Goal: Transaction & Acquisition: Purchase product/service

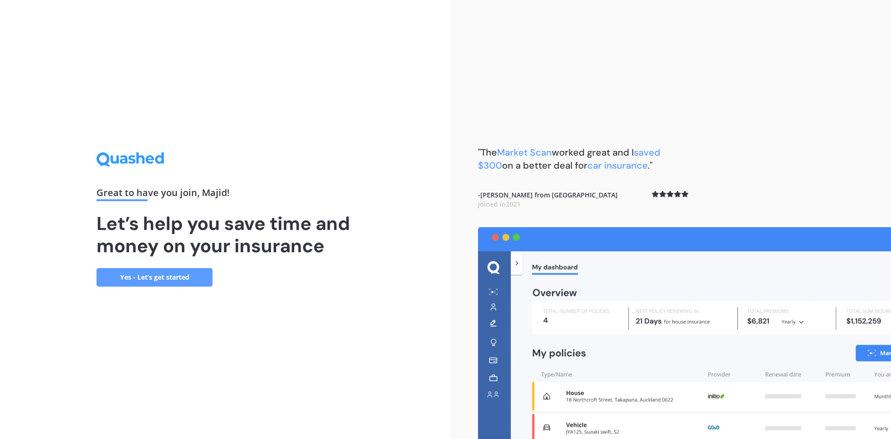
click at [149, 280] on link "Yes - Let’s get started" at bounding box center [155, 277] width 116 height 19
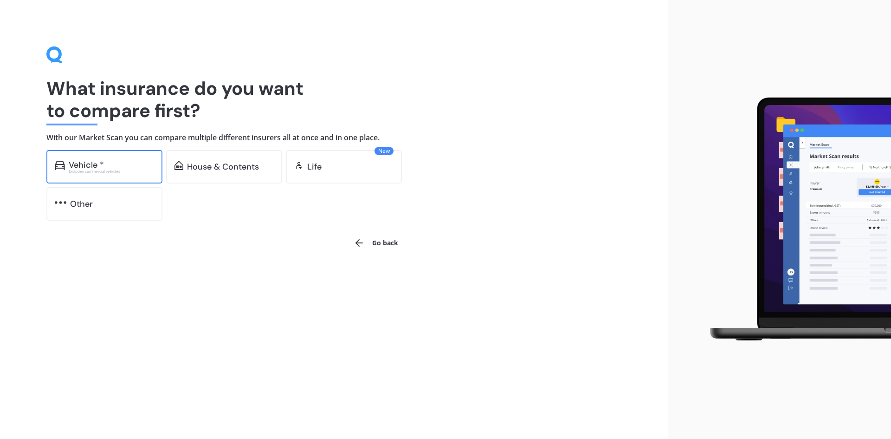
click at [100, 167] on div "Vehicle *" at bounding box center [86, 164] width 35 height 9
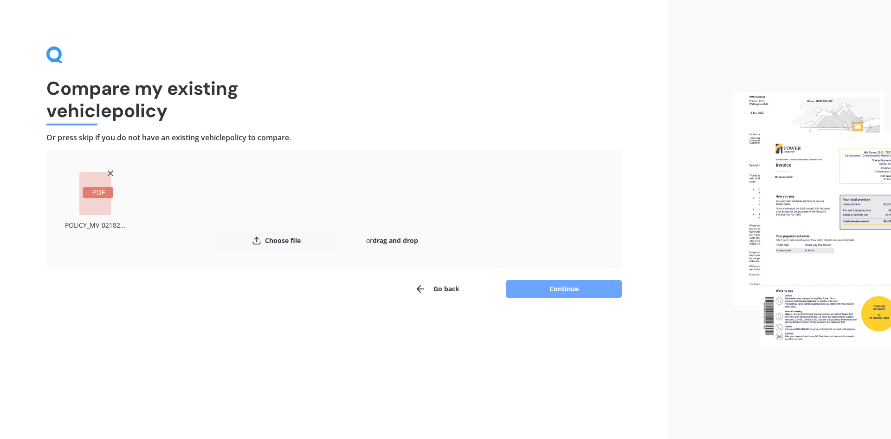
click at [543, 290] on button "Continue" at bounding box center [564, 289] width 116 height 18
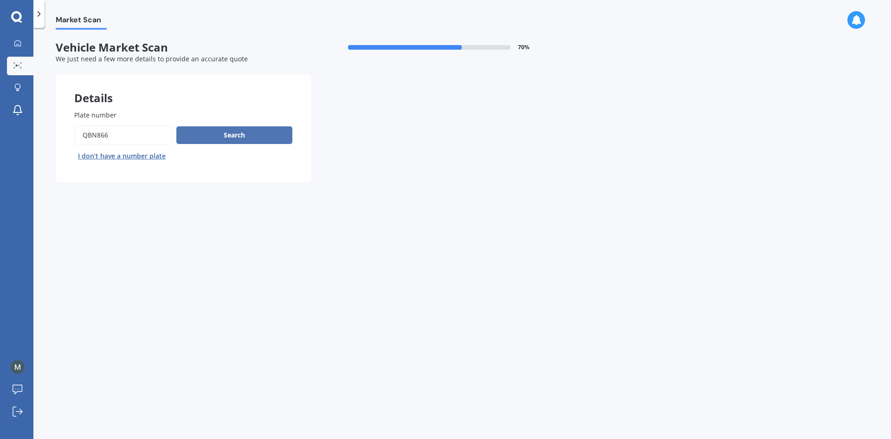
click at [223, 138] on button "Search" at bounding box center [234, 135] width 116 height 18
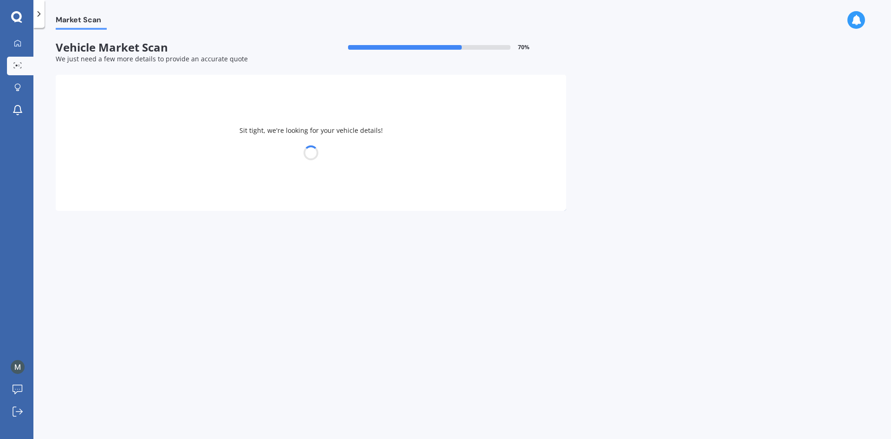
select select "LEXUS"
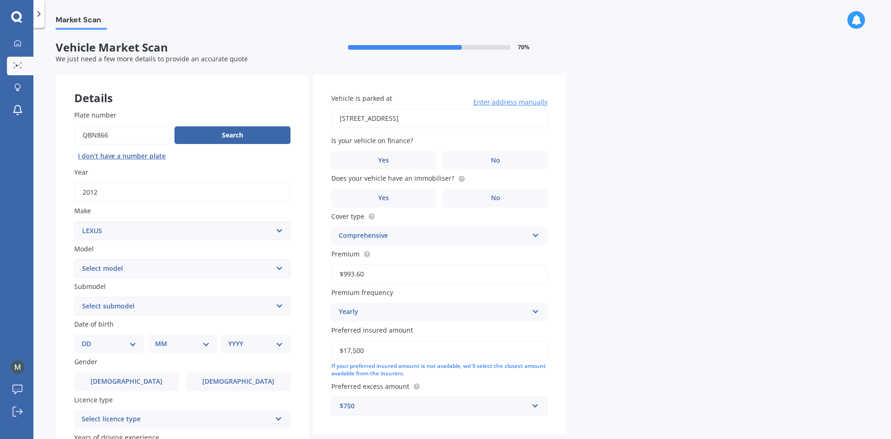
scroll to position [108, 0]
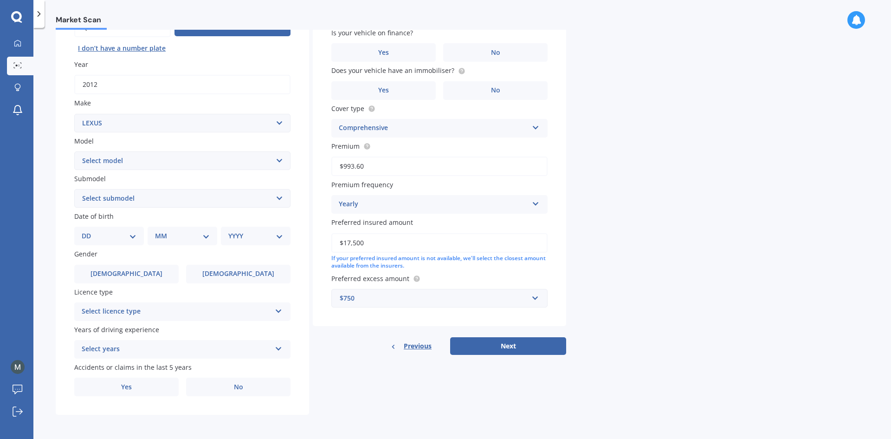
click at [103, 238] on select "DD 01 02 03 04 05 06 07 08 09 10 11 12 13 14 15 16 17 18 19 20 21 22 23 24 25 2…" at bounding box center [109, 236] width 55 height 10
select select "02"
click at [89, 231] on select "DD 01 02 03 04 05 06 07 08 09 10 11 12 13 14 15 16 17 18 19 20 21 22 23 24 25 2…" at bounding box center [109, 236] width 55 height 10
click at [167, 232] on select "MM 01 02 03 04 05 06 07 08 09 10 11 12" at bounding box center [184, 236] width 51 height 10
select select "02"
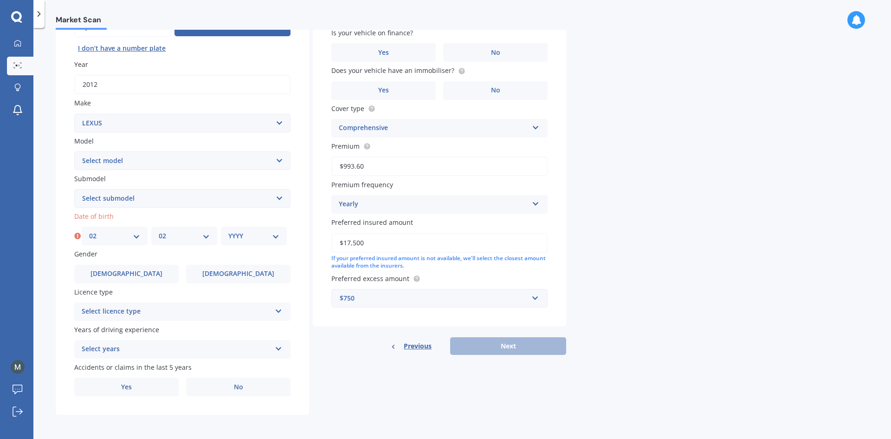
click at [159, 231] on select "MM 01 02 03 04 05 06 07 08 09 10 11 12" at bounding box center [184, 236] width 51 height 10
click at [247, 234] on select "YYYY 2025 2024 2023 2022 2021 2020 2019 2018 2017 2016 2015 2014 2013 2012 2011…" at bounding box center [253, 236] width 51 height 10
select select "1992"
click at [228, 231] on select "YYYY 2025 2024 2023 2022 2021 2020 2019 2018 2017 2016 2015 2014 2013 2012 2011…" at bounding box center [253, 236] width 51 height 10
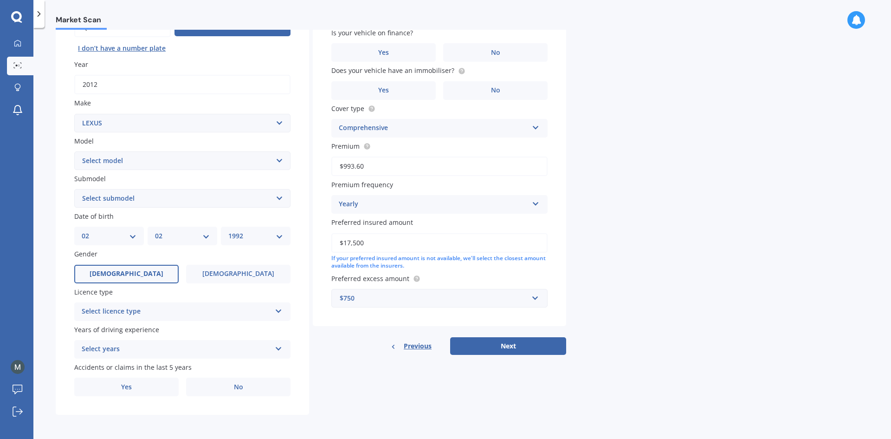
click at [135, 278] on label "[DEMOGRAPHIC_DATA]" at bounding box center [126, 274] width 104 height 19
click at [0, 0] on input "[DEMOGRAPHIC_DATA]" at bounding box center [0, 0] width 0 height 0
click at [156, 315] on div "Select licence type" at bounding box center [176, 311] width 189 height 11
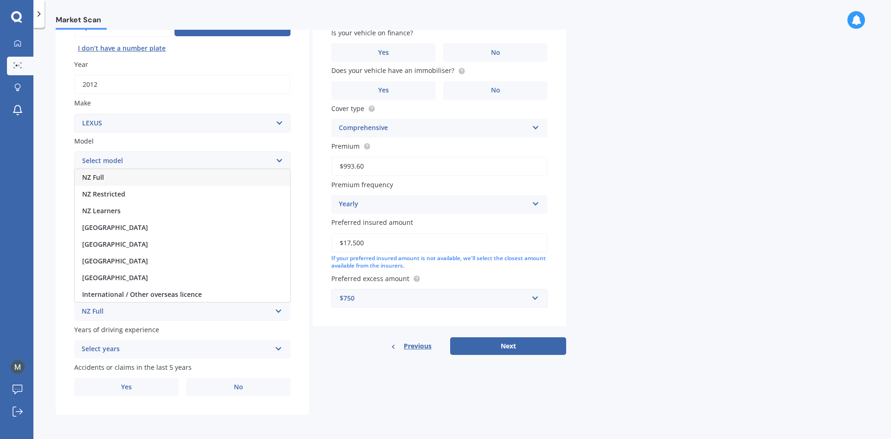
click at [127, 177] on div "NZ Full" at bounding box center [182, 177] width 215 height 17
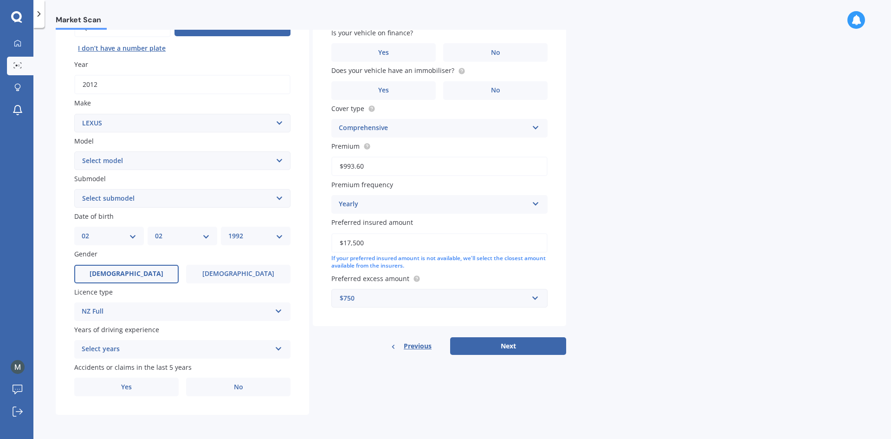
click at [147, 352] on div "Select years" at bounding box center [176, 349] width 189 height 11
click at [135, 262] on div "5 or more years" at bounding box center [182, 264] width 215 height 17
click at [248, 392] on label "No" at bounding box center [238, 386] width 104 height 19
click at [0, 0] on input "No" at bounding box center [0, 0] width 0 height 0
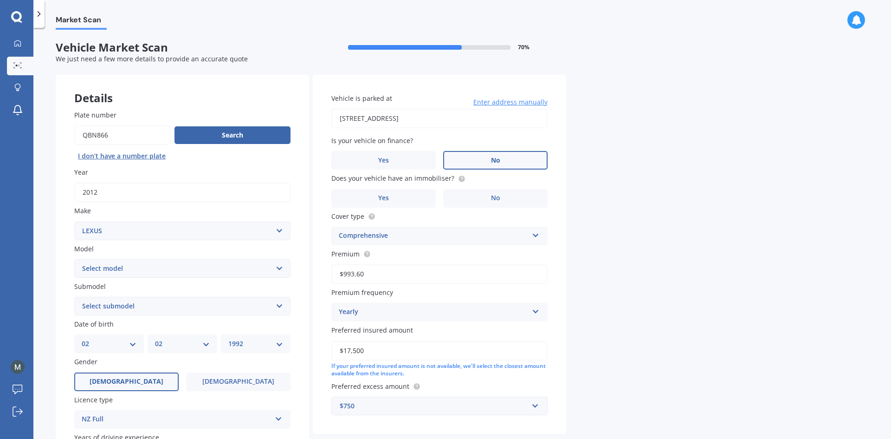
click at [476, 161] on label "No" at bounding box center [495, 160] width 104 height 19
click at [0, 0] on input "No" at bounding box center [0, 0] width 0 height 0
click at [492, 201] on span "No" at bounding box center [495, 198] width 9 height 8
click at [0, 0] on input "No" at bounding box center [0, 0] width 0 height 0
click at [409, 195] on label "Yes" at bounding box center [383, 198] width 104 height 19
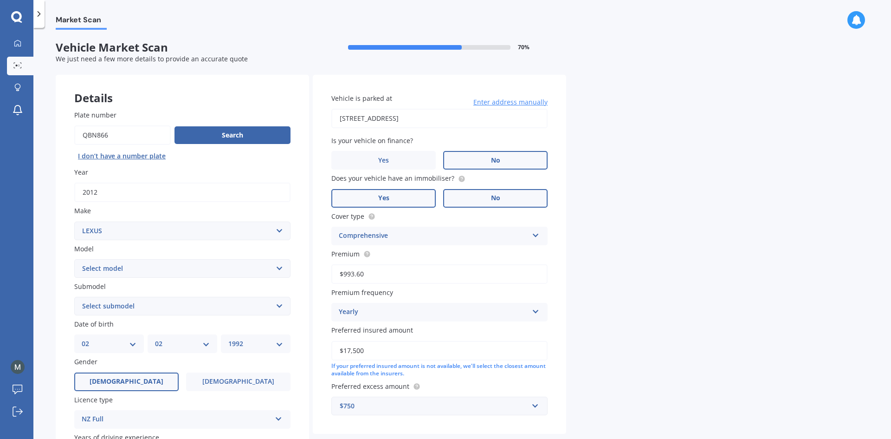
click at [0, 0] on input "Yes" at bounding box center [0, 0] width 0 height 0
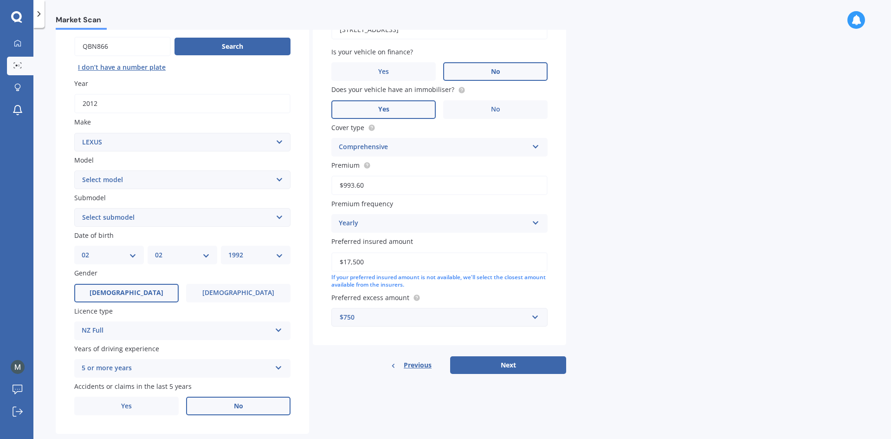
scroll to position [108, 0]
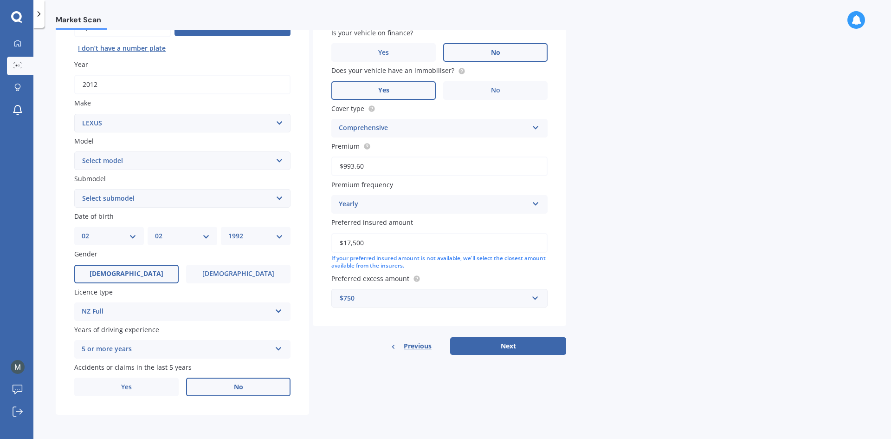
drag, startPoint x: 376, startPoint y: 240, endPoint x: 347, endPoint y: 244, distance: 29.1
click at [347, 244] on input "$17,500" at bounding box center [439, 242] width 216 height 19
type input "$16,500"
click at [506, 294] on div "$750" at bounding box center [434, 298] width 188 height 10
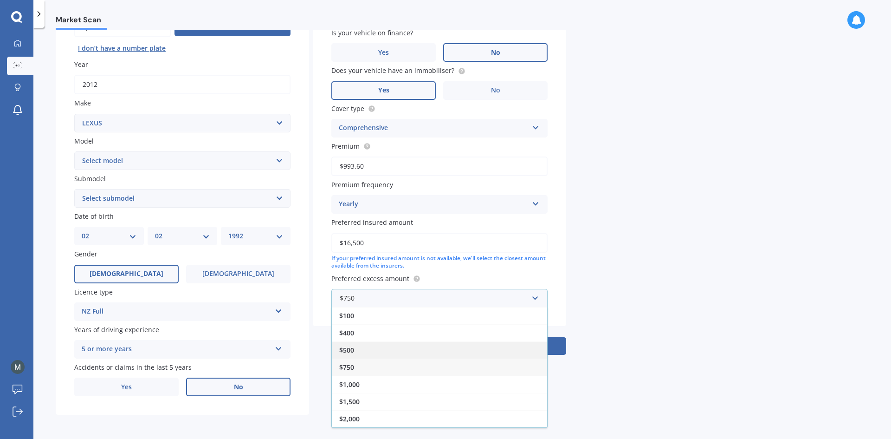
click at [402, 348] on div "$500" at bounding box center [439, 349] width 215 height 17
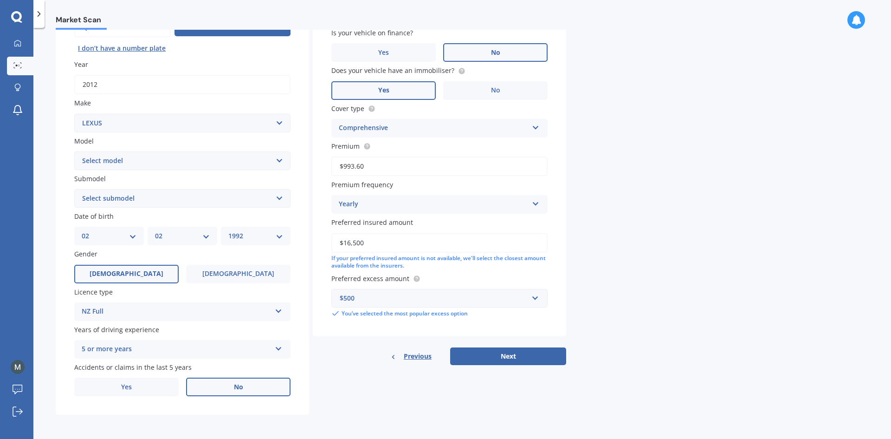
click at [402, 294] on div "$500" at bounding box center [434, 298] width 188 height 10
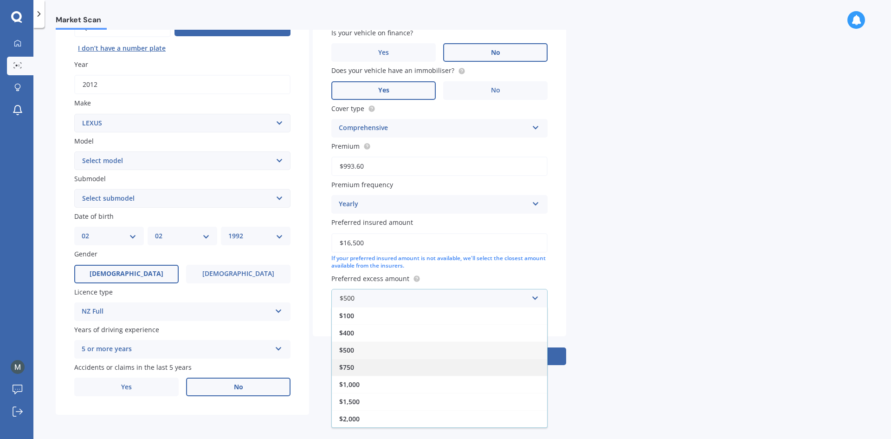
click at [363, 366] on div "$750" at bounding box center [439, 366] width 215 height 17
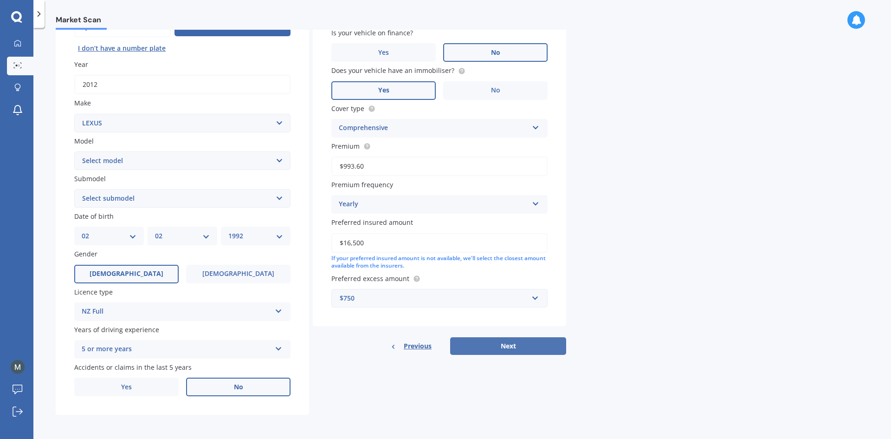
click at [506, 345] on button "Next" at bounding box center [508, 346] width 116 height 18
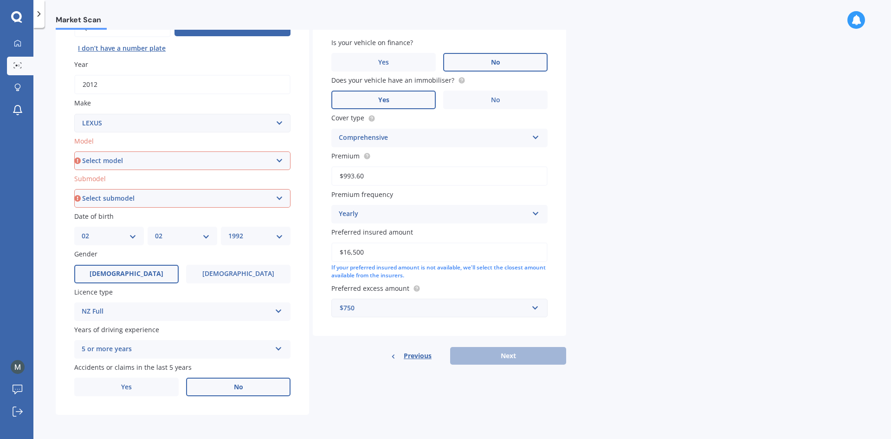
click at [103, 161] on select "Select model AS 460 CT 200 ES 300 ES 350 GS 250 GS 300 GS 350 GS 430 GS 450 GS …" at bounding box center [182, 160] width 216 height 19
select select "CT 200"
click at [74, 151] on select "Select model AS 460 CT 200 ES 300 ES 350 GS 250 GS 300 GS 350 GS 430 GS 450 GS …" at bounding box center [182, 160] width 216 height 19
click at [111, 200] on select "Select submodel h h F Sport" at bounding box center [182, 198] width 216 height 19
select select "H"
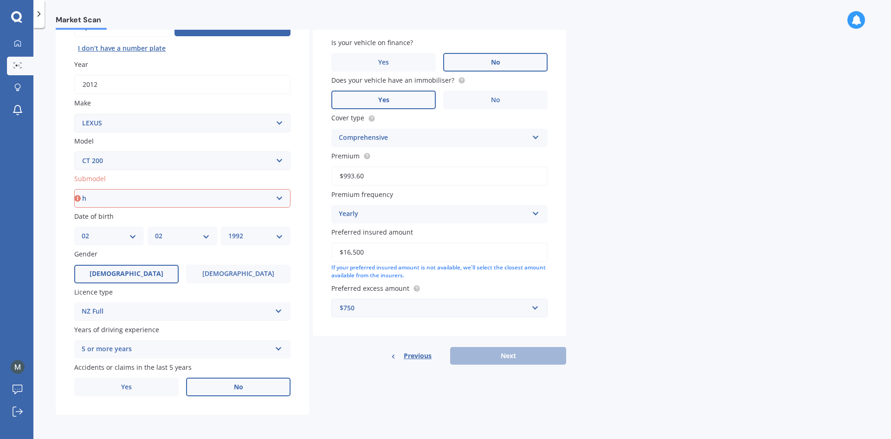
click at [74, 189] on select "Select submodel h h F Sport" at bounding box center [182, 198] width 216 height 19
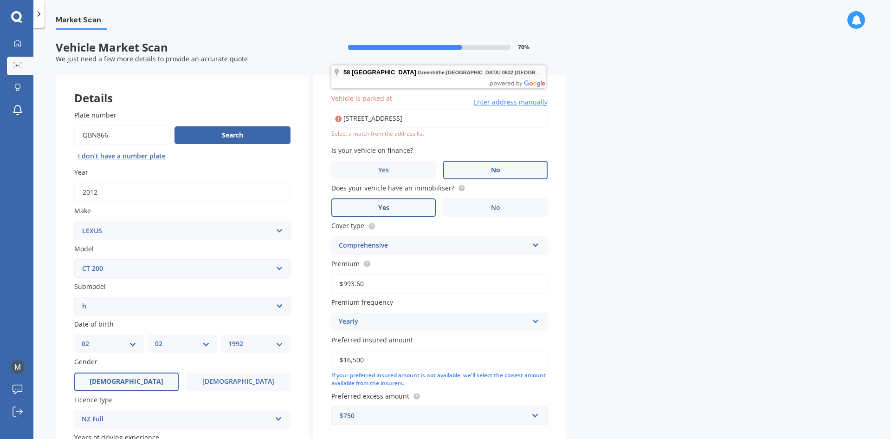
scroll to position [0, 0]
type input "[STREET_ADDRESS]"
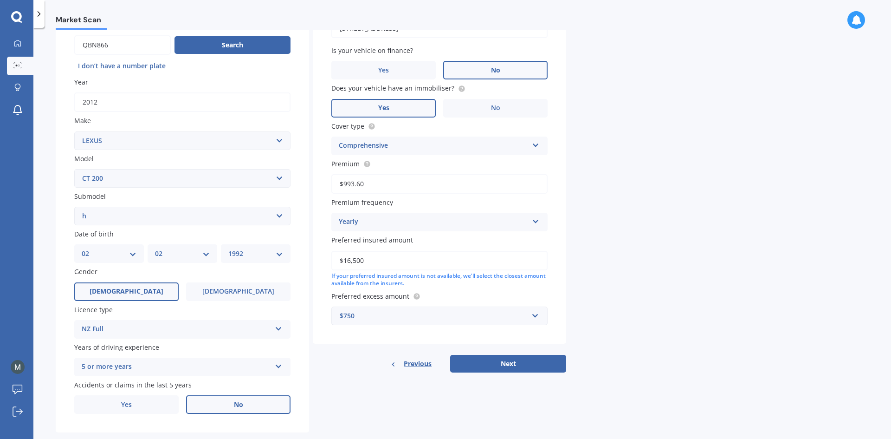
scroll to position [108, 0]
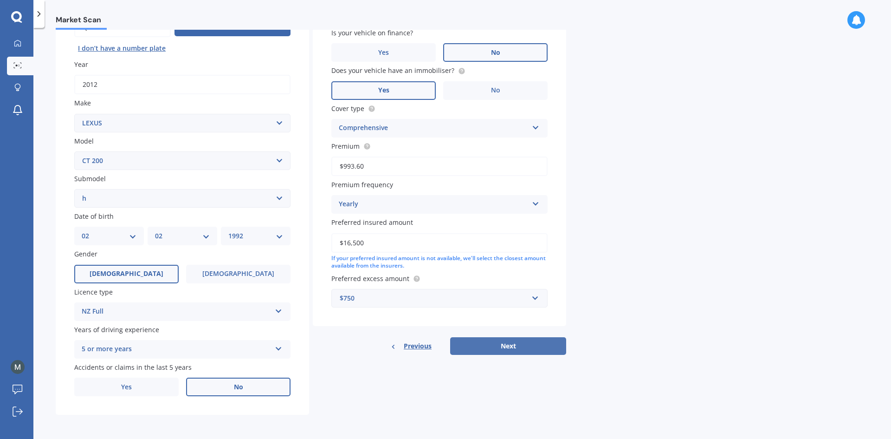
click at [510, 345] on button "Next" at bounding box center [508, 346] width 116 height 18
select select "02"
select select "1992"
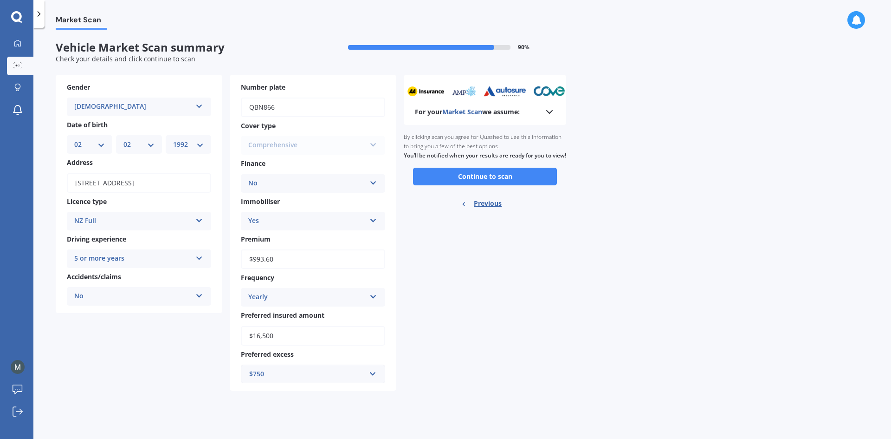
scroll to position [0, 0]
click at [460, 185] on button "Continue to scan" at bounding box center [485, 177] width 144 height 18
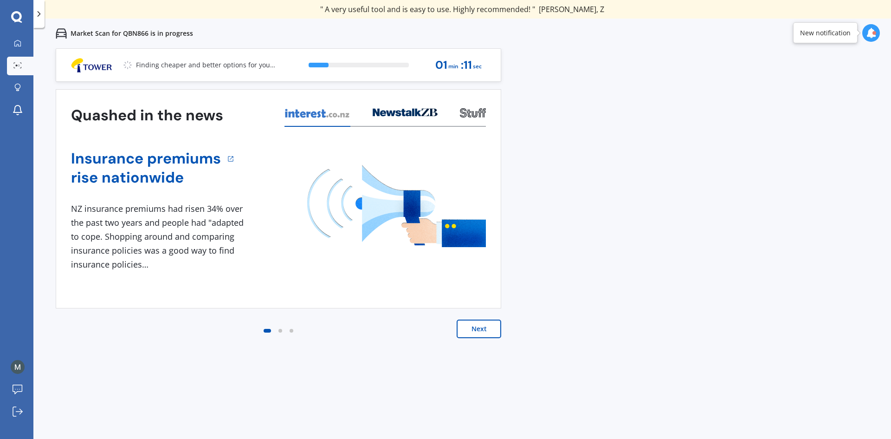
click at [465, 328] on button "Next" at bounding box center [479, 328] width 45 height 19
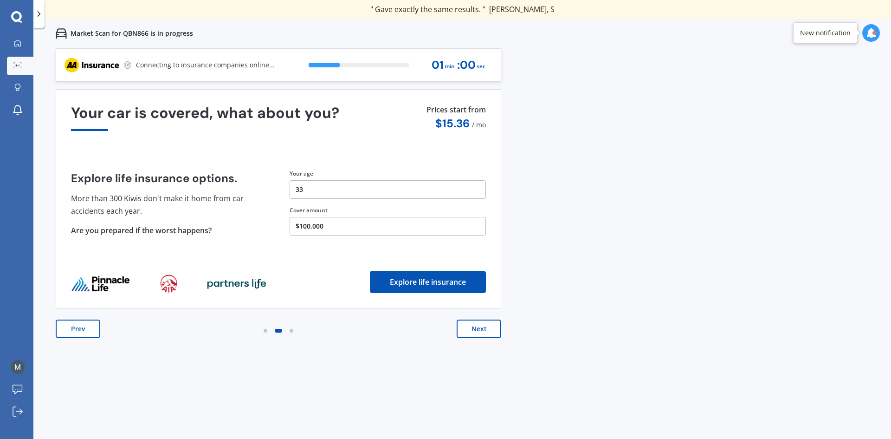
click at [482, 329] on button "Next" at bounding box center [479, 328] width 45 height 19
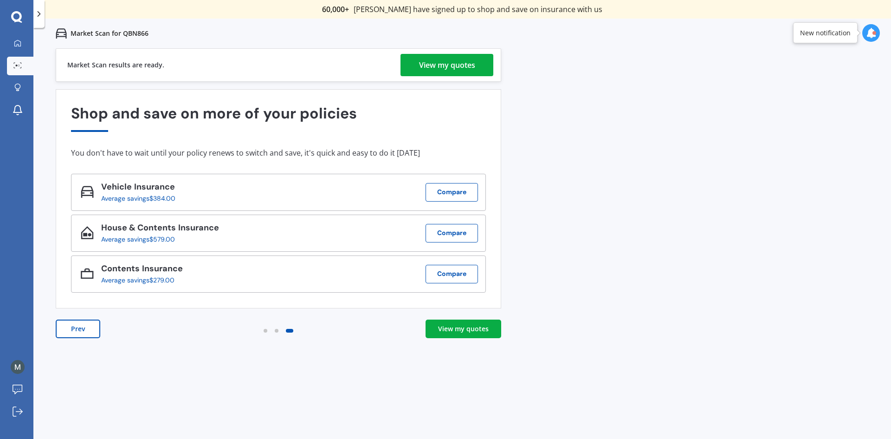
click at [442, 64] on div "View my quotes" at bounding box center [447, 65] width 56 height 22
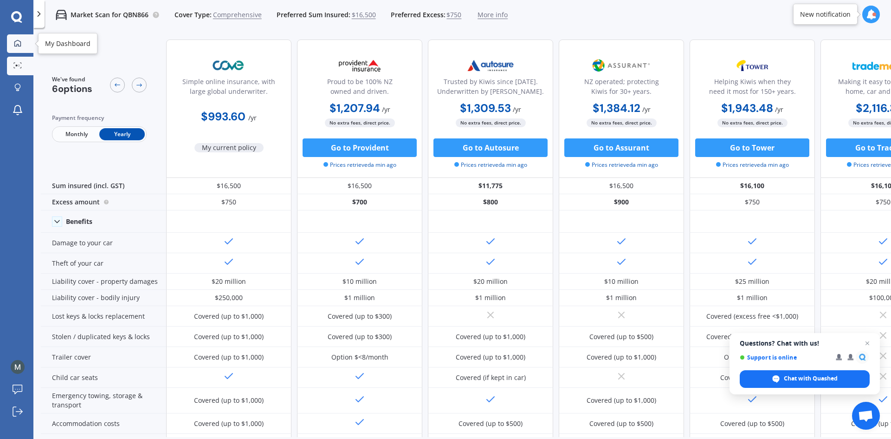
click at [13, 42] on div at bounding box center [18, 43] width 14 height 8
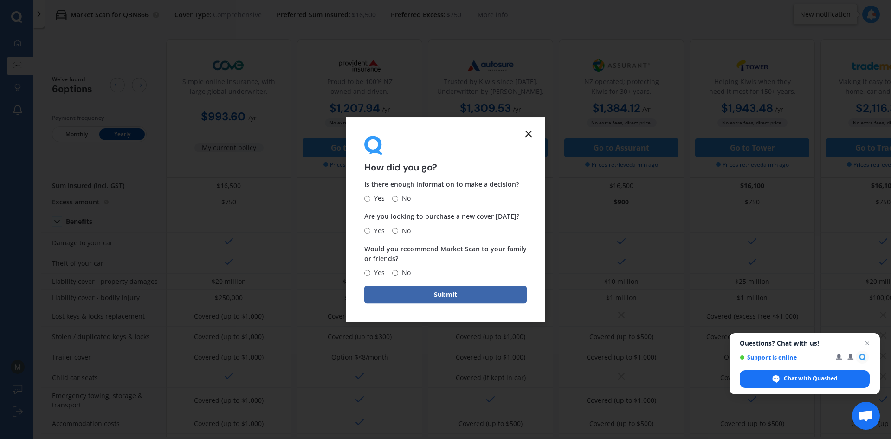
click at [367, 197] on input "Yes" at bounding box center [367, 198] width 6 height 6
radio input "true"
click at [368, 231] on input "Yes" at bounding box center [367, 230] width 6 height 6
radio input "true"
click at [368, 275] on input "Yes" at bounding box center [367, 273] width 6 height 6
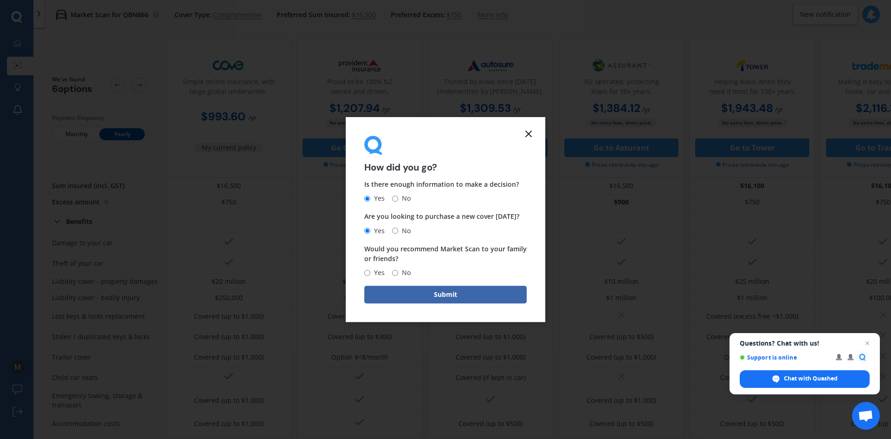
radio input "true"
click at [392, 292] on button "Submit" at bounding box center [445, 295] width 162 height 18
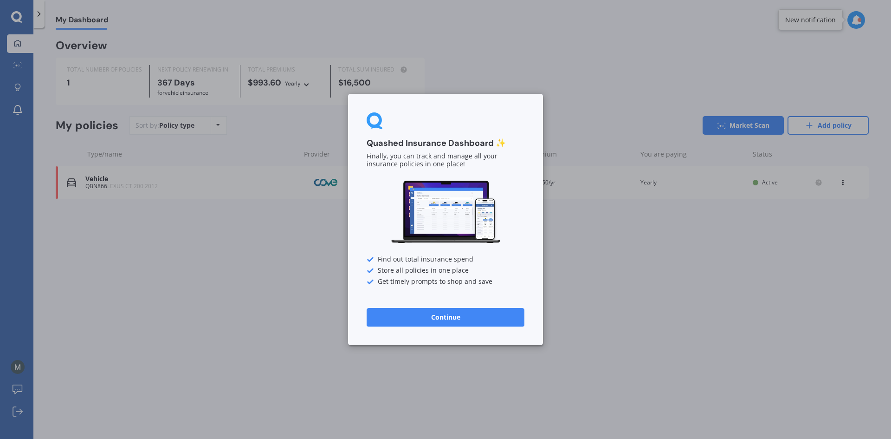
click at [403, 311] on button "Continue" at bounding box center [446, 317] width 158 height 19
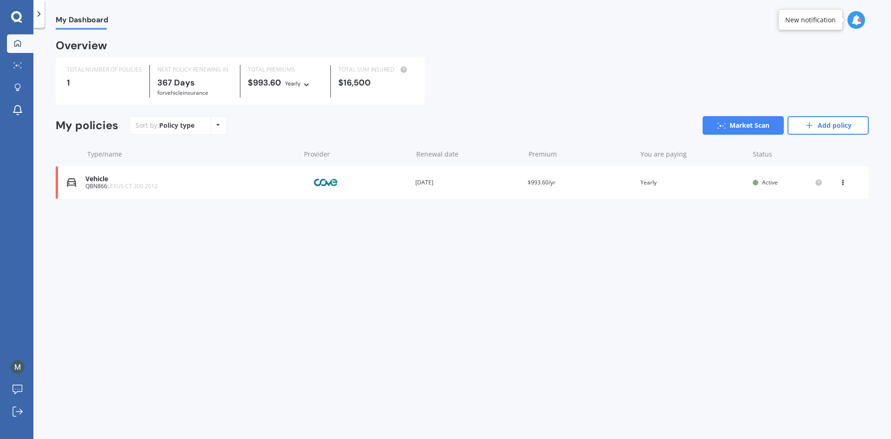
click at [282, 178] on div "Vehicle" at bounding box center [190, 179] width 210 height 8
